Goal: Information Seeking & Learning: Learn about a topic

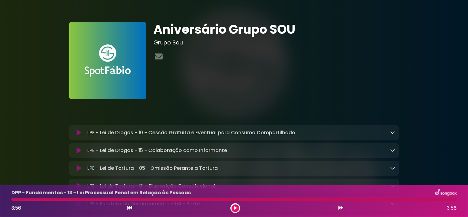
scroll to position [623, 0]
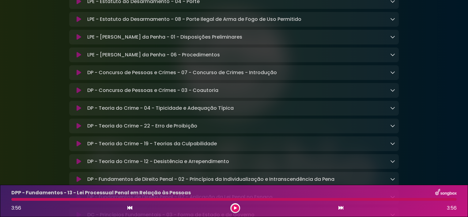
scroll to position [183, 0]
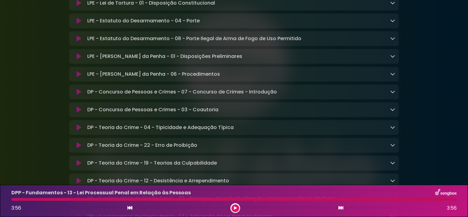
click at [178, 77] on p "LPE - [PERSON_NAME] da Penha - 06 - Procedimentos Loading Track..." at bounding box center [153, 73] width 133 height 7
click at [82, 74] on button at bounding box center [79, 74] width 12 height 6
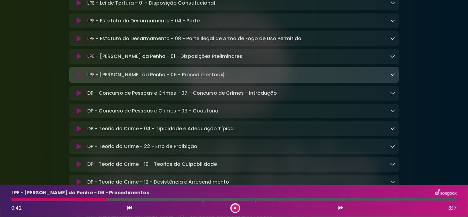
click at [388, 76] on div "LPE - [PERSON_NAME] da Penha - 06 - Procedimentos Loading Track..." at bounding box center [240, 74] width 310 height 9
click at [393, 77] on icon at bounding box center [392, 74] width 5 height 5
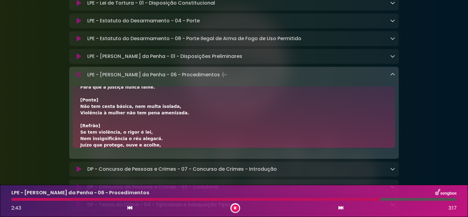
scroll to position [235, 0]
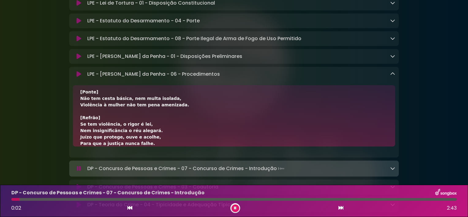
click at [79, 56] on icon at bounding box center [79, 56] width 5 height 6
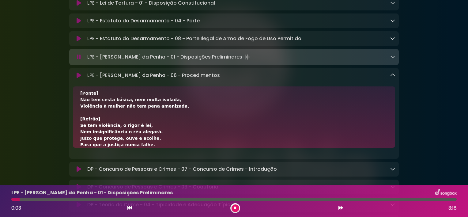
click at [392, 59] on icon at bounding box center [392, 56] width 5 height 5
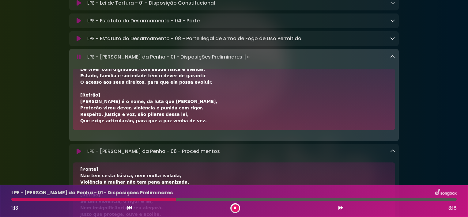
scroll to position [106, 0]
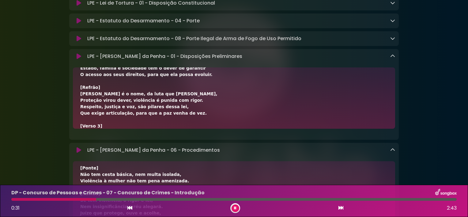
click at [394, 56] on icon at bounding box center [392, 56] width 5 height 5
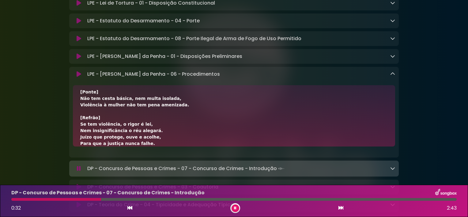
click at [389, 75] on div "LPE - [PERSON_NAME] da Penha - 06 - Procedimentos Loading Track..." at bounding box center [240, 73] width 310 height 7
click at [394, 74] on icon at bounding box center [392, 73] width 5 height 5
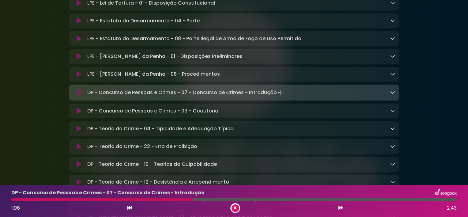
click at [391, 95] on icon at bounding box center [392, 92] width 5 height 5
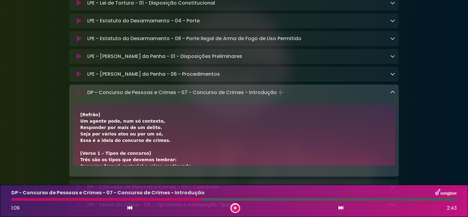
click at [391, 95] on icon at bounding box center [392, 92] width 5 height 5
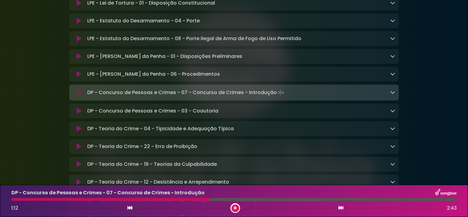
click at [468, 153] on html "× Aniversário Grupo SOU Grupo Sou" at bounding box center [234, 108] width 468 height 217
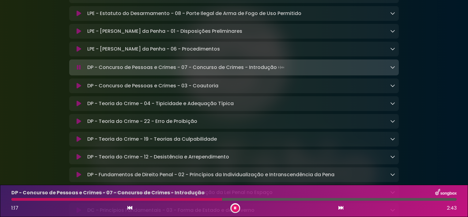
scroll to position [208, 0]
click at [459, 32] on div "Aniversário Grupo SOU Grupo Sou" at bounding box center [234, 217] width 468 height 837
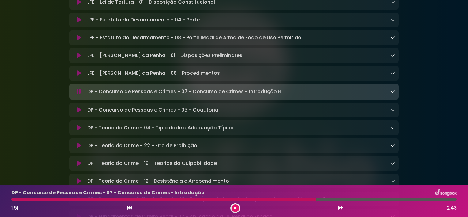
scroll to position [183, 0]
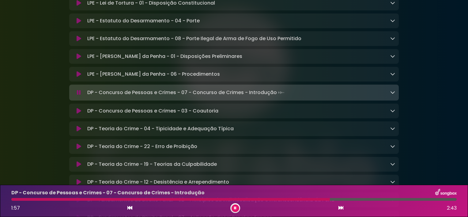
click at [393, 76] on icon at bounding box center [392, 73] width 5 height 5
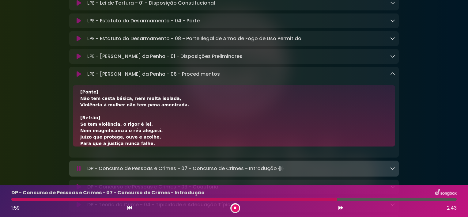
click at [335, 100] on div "[Verso 1] É juizado, não juizado especial, Tem competência dupla e essencial. J…" at bounding box center [234, 1] width 308 height 289
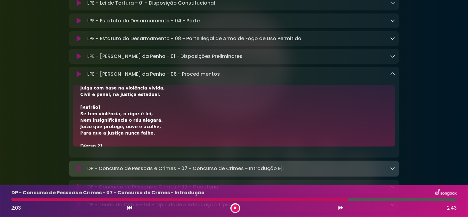
scroll to position [7, 0]
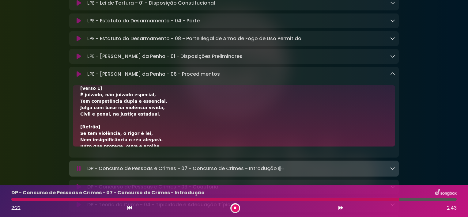
click at [392, 76] on icon at bounding box center [392, 73] width 5 height 5
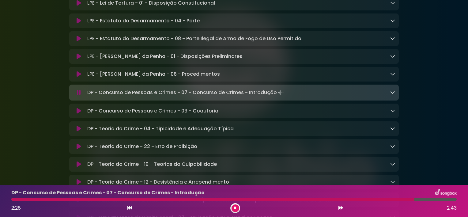
click at [391, 113] on icon at bounding box center [392, 110] width 5 height 5
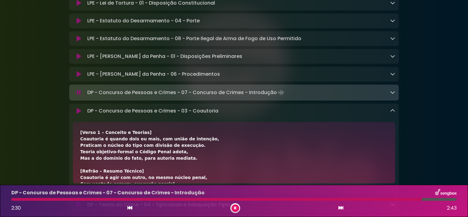
click at [391, 113] on icon at bounding box center [392, 110] width 5 height 5
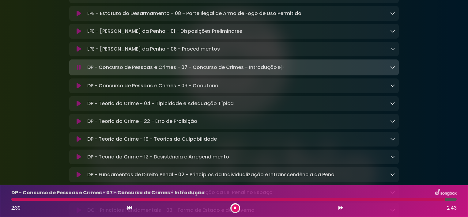
scroll to position [208, 0]
click at [392, 105] on icon at bounding box center [392, 102] width 5 height 5
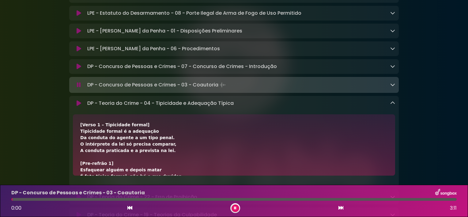
click at [392, 105] on icon at bounding box center [392, 102] width 5 height 5
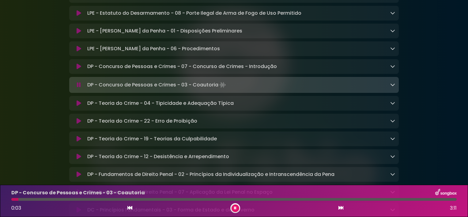
click at [391, 123] on icon at bounding box center [392, 120] width 5 height 5
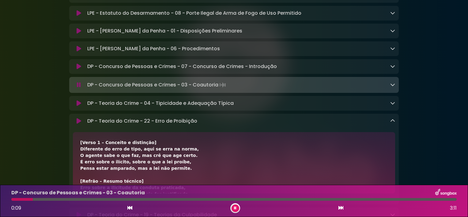
click at [391, 123] on icon at bounding box center [392, 120] width 5 height 5
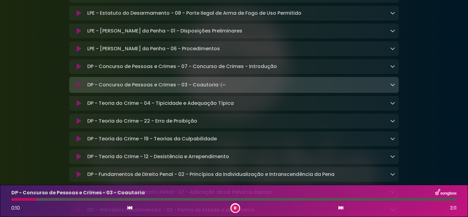
click at [390, 85] on icon at bounding box center [392, 84] width 5 height 5
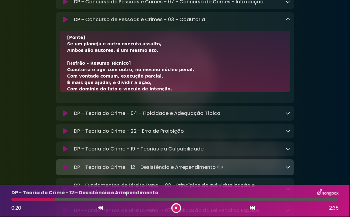
scroll to position [257, 0]
click at [289, 22] on icon at bounding box center [287, 19] width 5 height 5
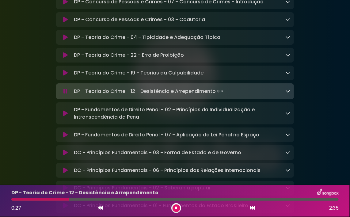
click at [288, 93] on icon at bounding box center [287, 91] width 5 height 5
